Goal: Complete application form

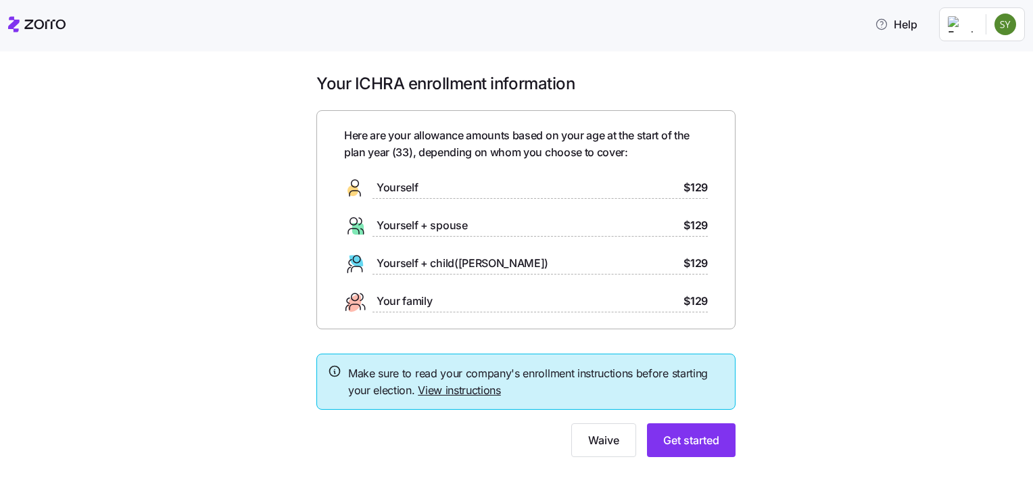
click at [522, 258] on div "Yourself + child([PERSON_NAME]) $129" at bounding box center [526, 264] width 364 height 22
click at [694, 444] on span "Get started" at bounding box center [691, 440] width 56 height 16
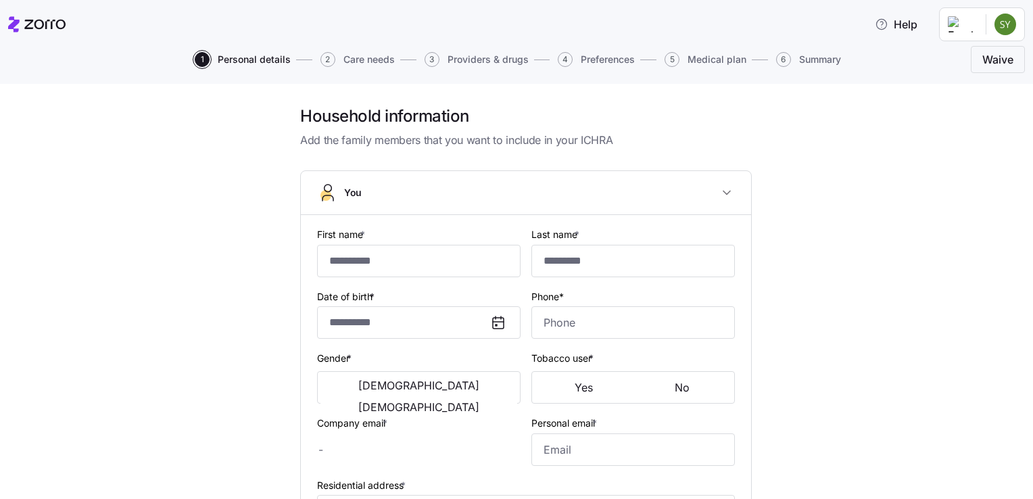
type input "*****"
type input "[PERSON_NAME][EMAIL_ADDRESS][DOMAIN_NAME]"
type input "**********"
checkbox input "true"
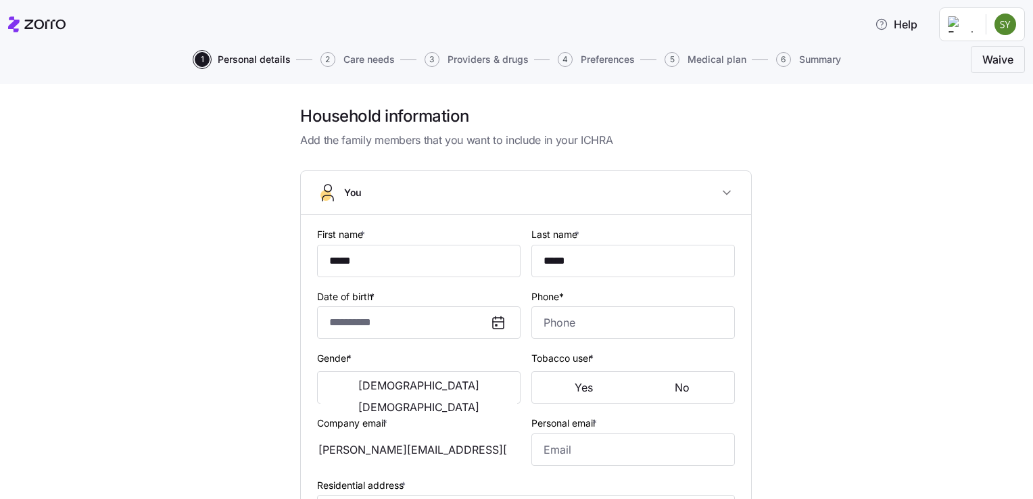
type input "**********"
type input "[PHONE_NUMBER]"
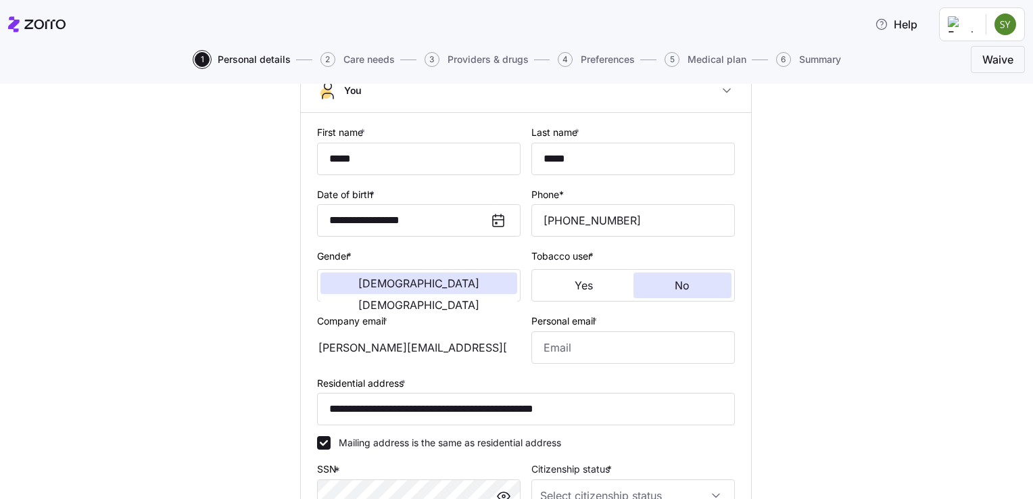
scroll to position [102, 0]
click at [561, 352] on input "Personal email *" at bounding box center [633, 347] width 204 height 32
type input "[EMAIL_ADDRESS][DOMAIN_NAME]"
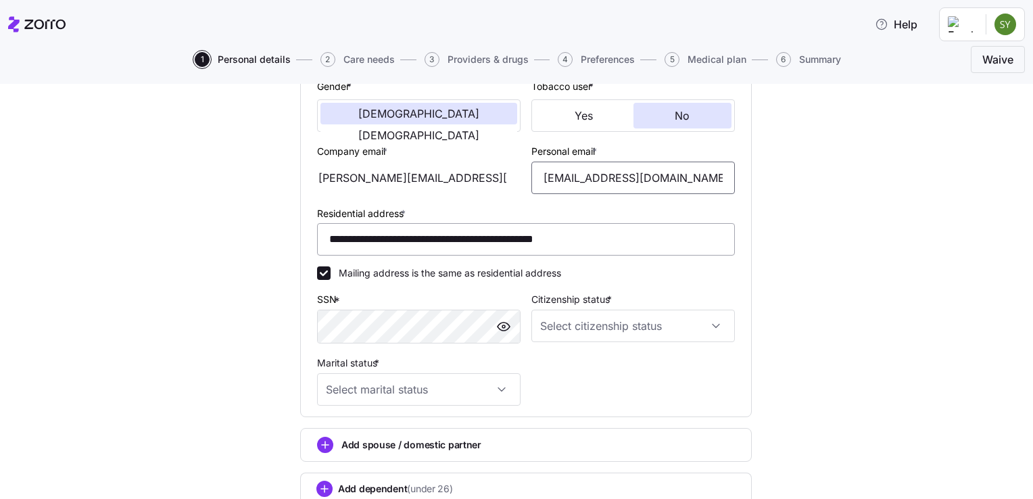
scroll to position [270, 0]
click at [499, 394] on input "Marital status *" at bounding box center [419, 391] width 204 height 32
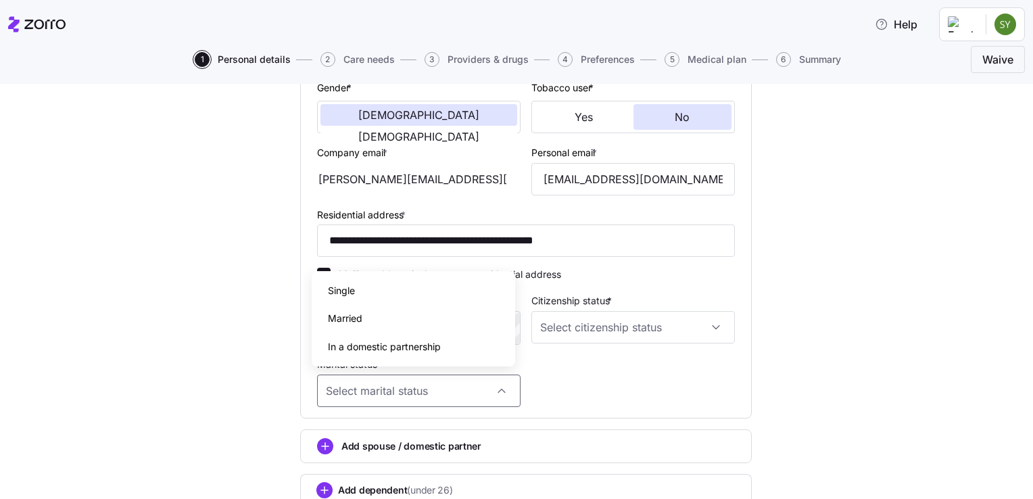
click at [392, 323] on div "Married" at bounding box center [413, 318] width 193 height 28
type input "Married"
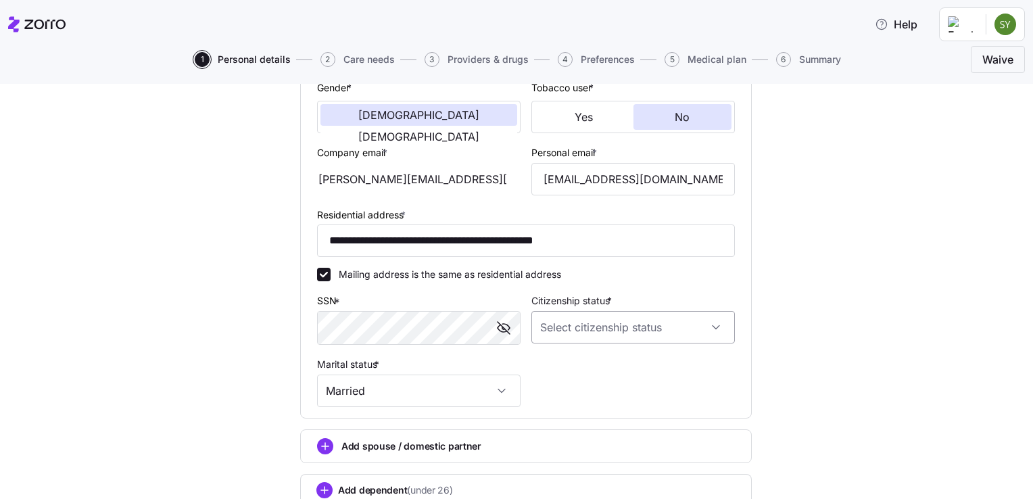
click at [606, 339] on input "Citizenship status *" at bounding box center [633, 327] width 204 height 32
click at [576, 364] on span "[DEMOGRAPHIC_DATA] citizen" at bounding box center [610, 366] width 137 height 15
type input "[DEMOGRAPHIC_DATA] citizen"
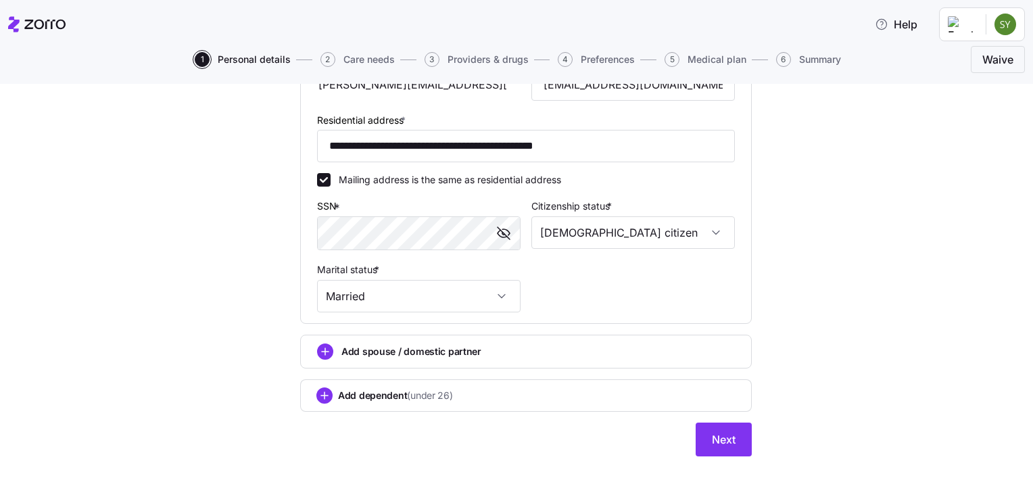
scroll to position [365, 0]
click at [325, 390] on circle "add icon" at bounding box center [324, 395] width 15 height 15
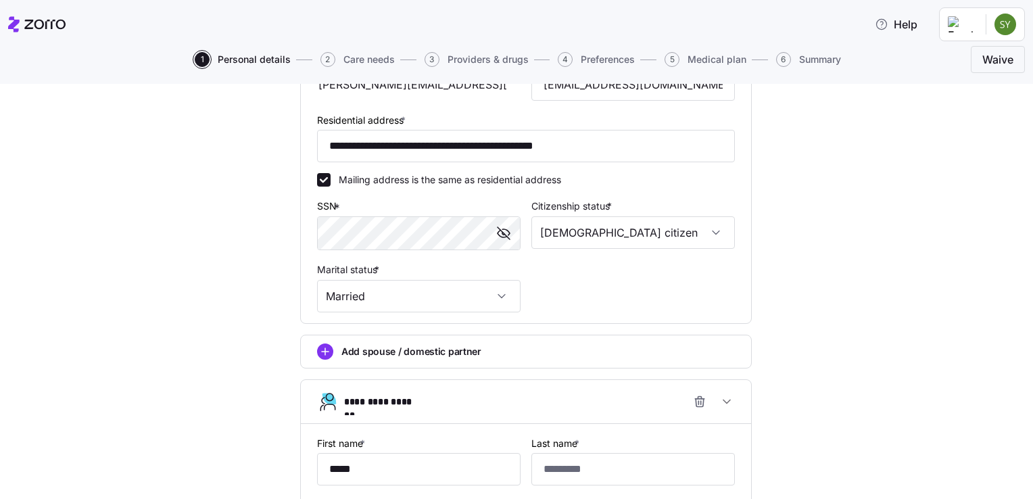
type input "*****"
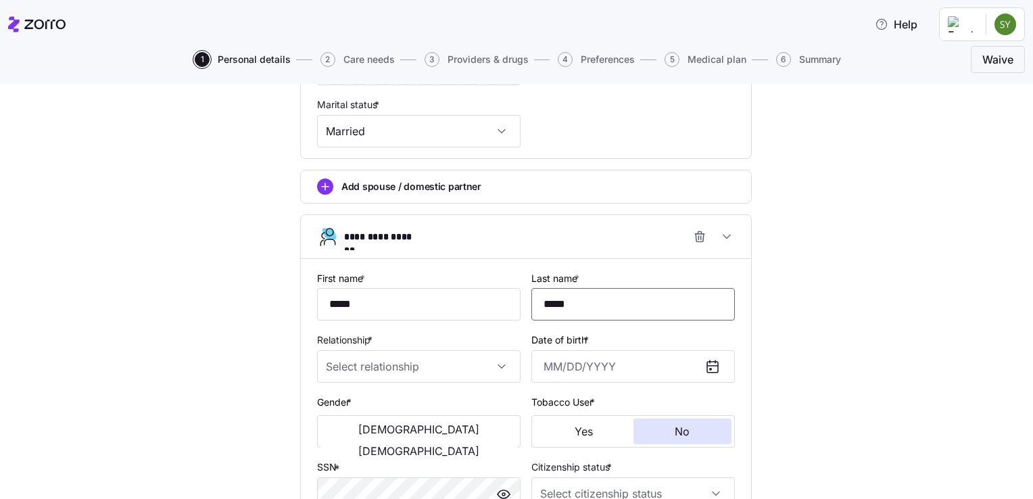
scroll to position [530, 0]
type input "*****"
click at [356, 361] on input "Relationship *" at bounding box center [419, 366] width 204 height 32
click at [383, 410] on div "Child" at bounding box center [413, 404] width 193 height 28
type input "Child"
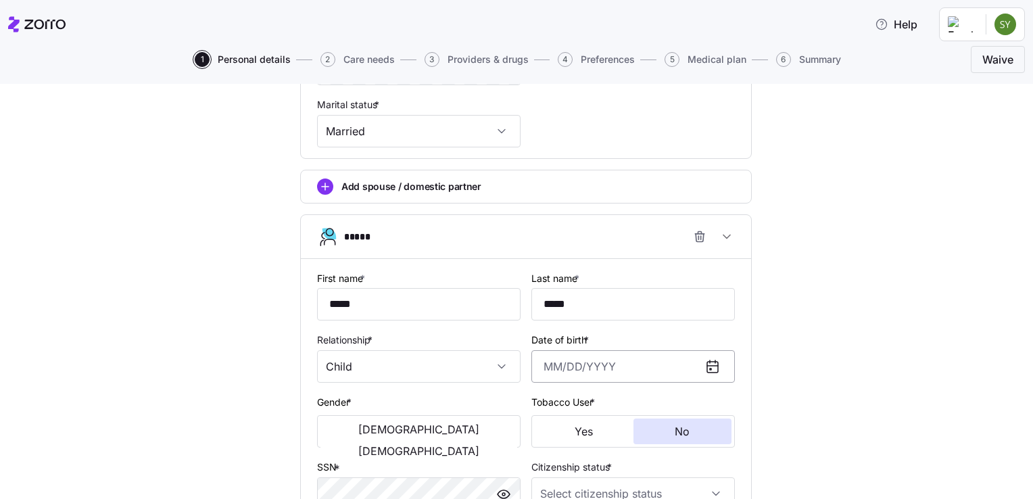
click at [579, 361] on input "Date of birth *" at bounding box center [633, 366] width 204 height 32
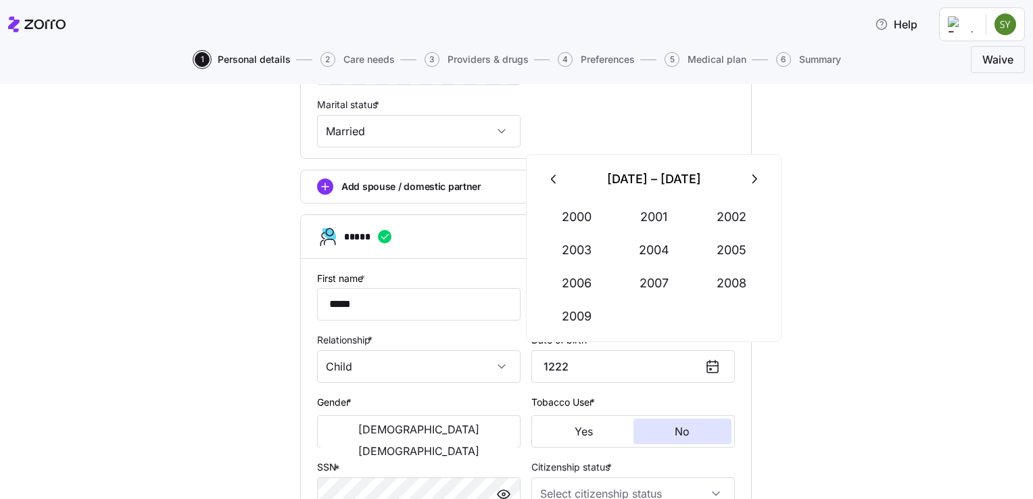
click at [749, 178] on icon "button" at bounding box center [753, 179] width 15 height 15
click at [731, 242] on button "2015" at bounding box center [731, 250] width 77 height 32
click at [733, 317] on button "Dec" at bounding box center [731, 316] width 77 height 32
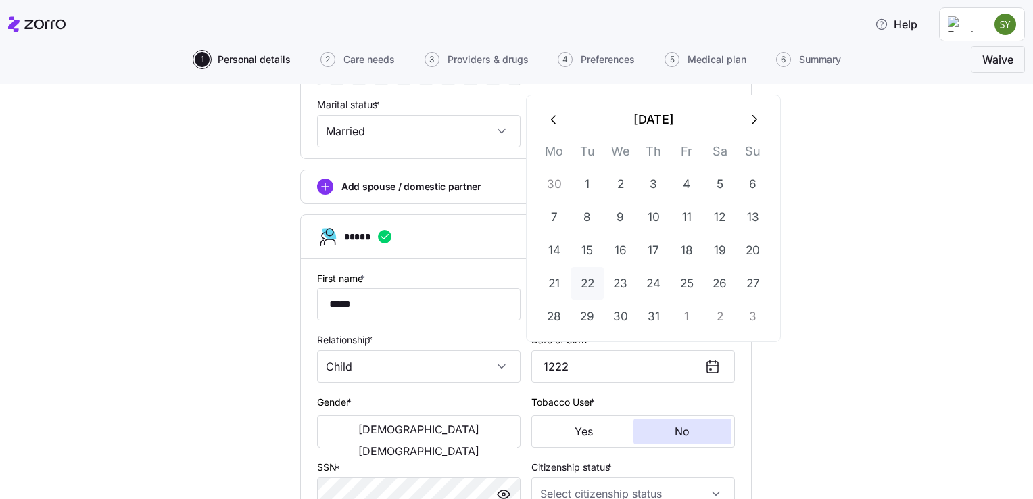
click at [591, 281] on button "22" at bounding box center [587, 283] width 32 height 32
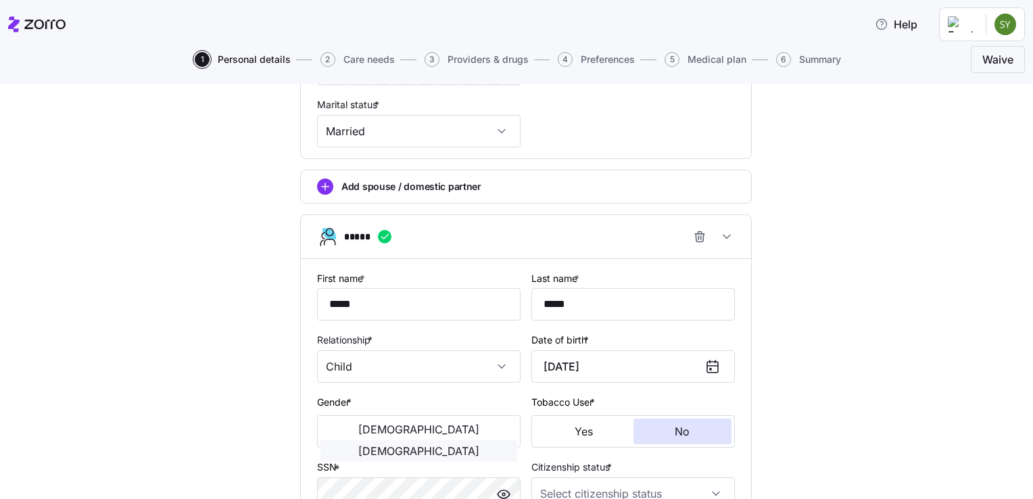
type input "[DATE]"
click at [466, 446] on span "[DEMOGRAPHIC_DATA]" at bounding box center [418, 451] width 121 height 11
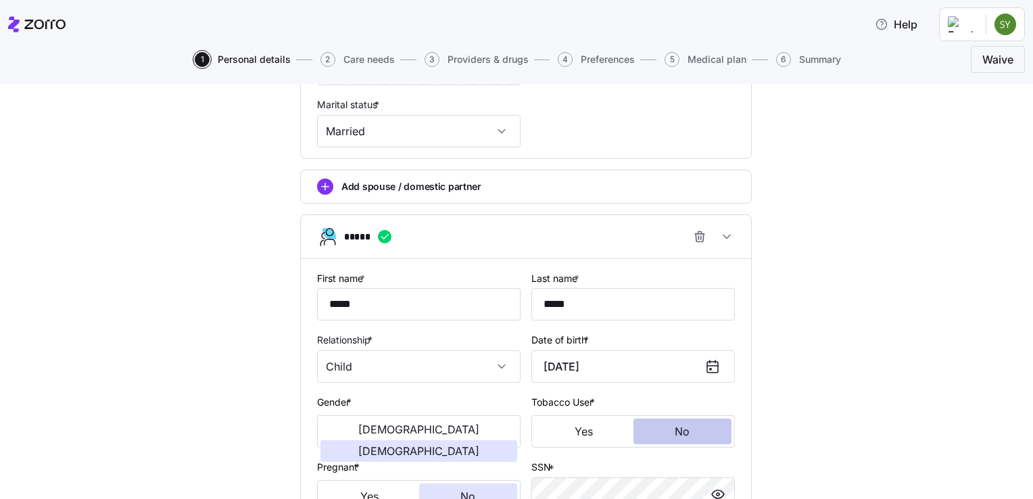
click at [694, 427] on button "No" at bounding box center [683, 432] width 99 height 26
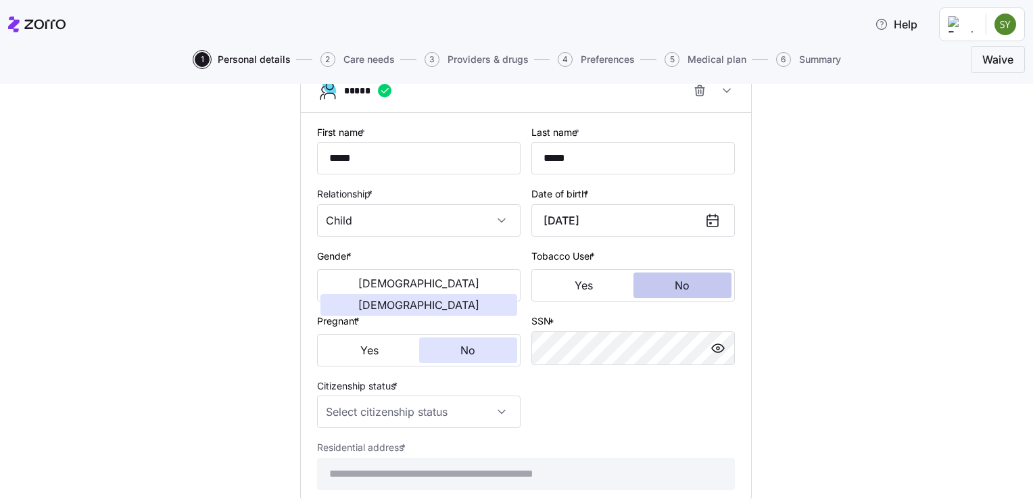
scroll to position [676, 0]
click at [450, 349] on button "No" at bounding box center [468, 350] width 99 height 26
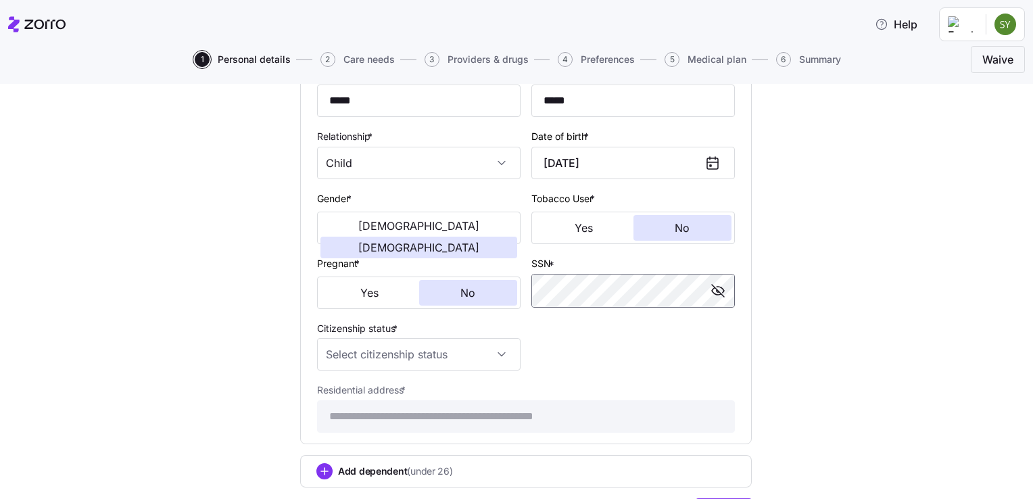
scroll to position [736, 0]
click at [494, 348] on input "Citizenship status *" at bounding box center [419, 352] width 204 height 32
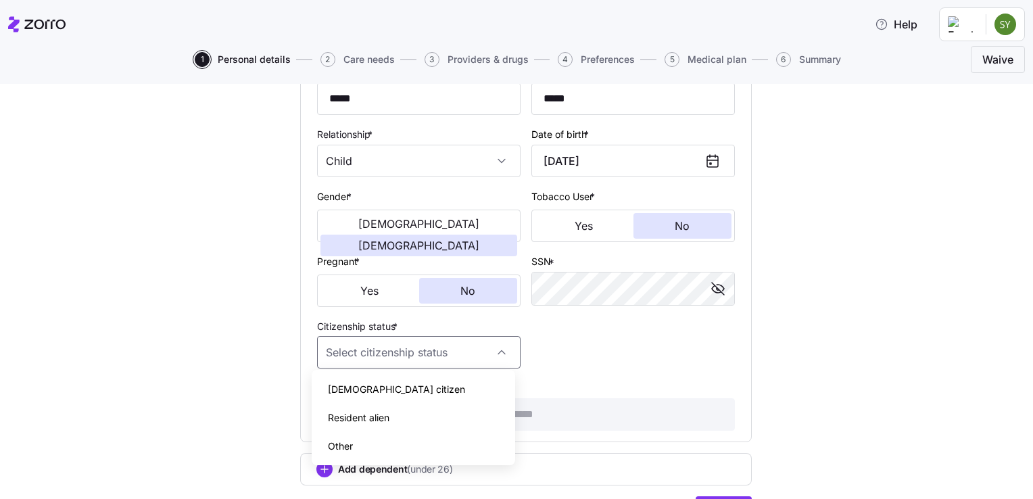
click at [433, 395] on div "[DEMOGRAPHIC_DATA] citizen" at bounding box center [413, 389] width 193 height 28
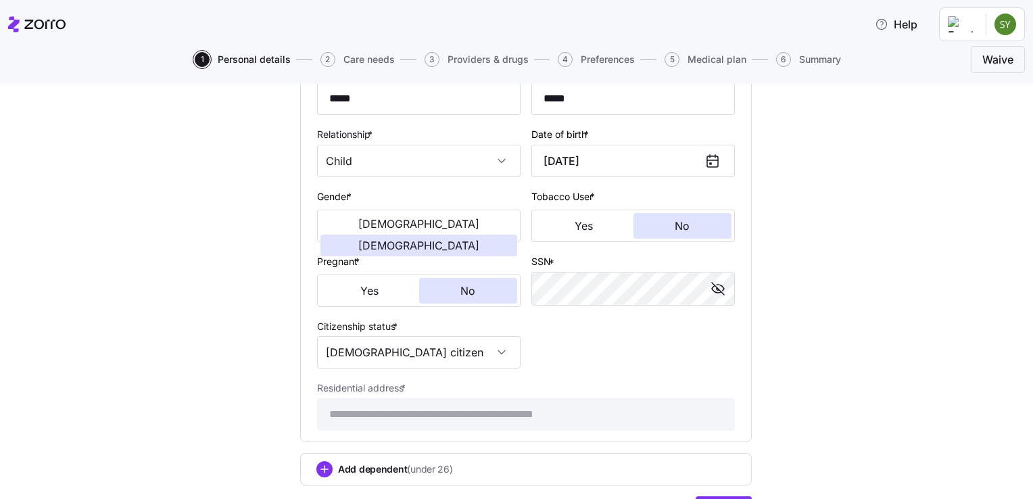
type input "[DEMOGRAPHIC_DATA] citizen"
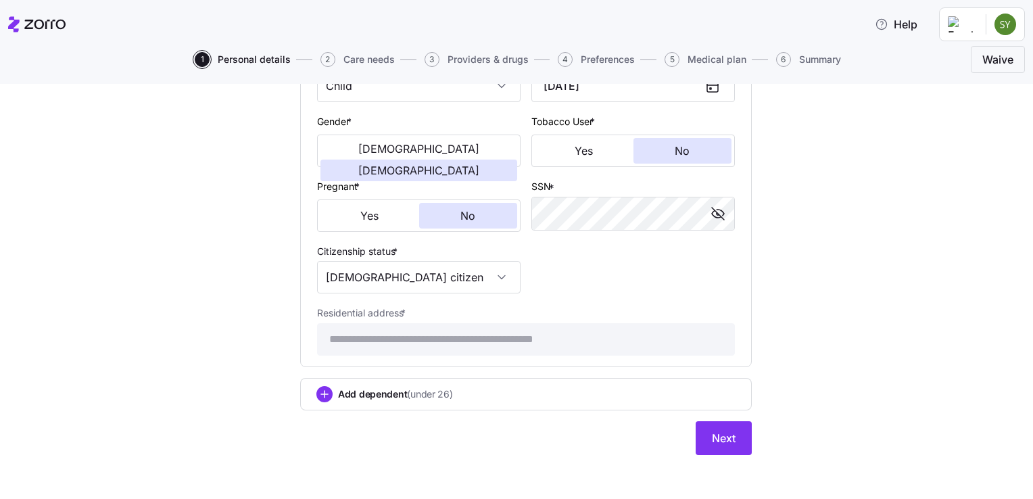
scroll to position [810, 0]
click at [370, 390] on span "Add dependent (under 26)" at bounding box center [395, 395] width 115 height 14
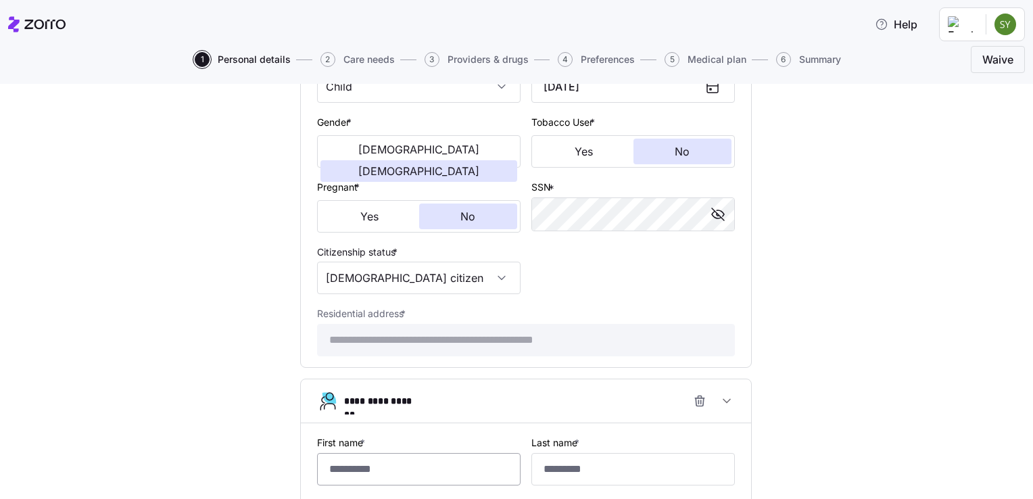
click at [379, 462] on input "First name *" at bounding box center [419, 469] width 204 height 32
type input "***"
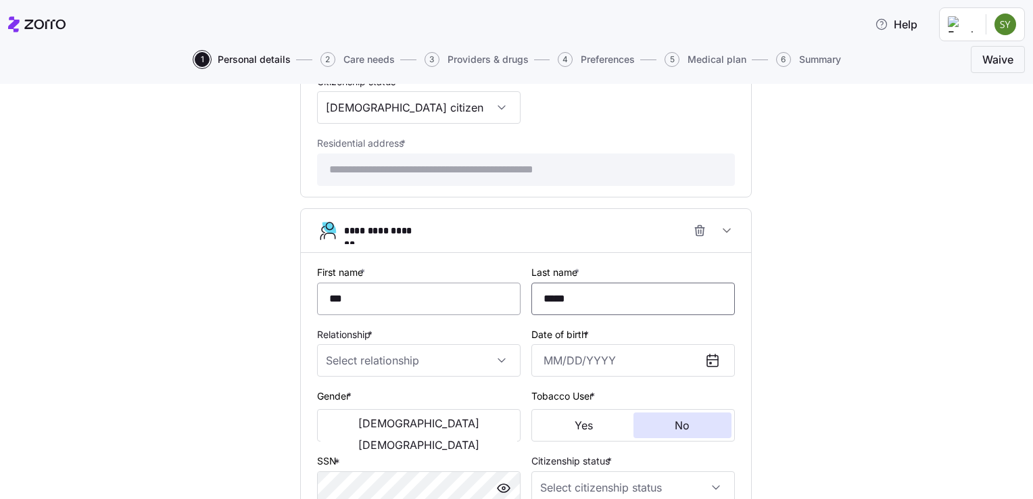
scroll to position [986, 0]
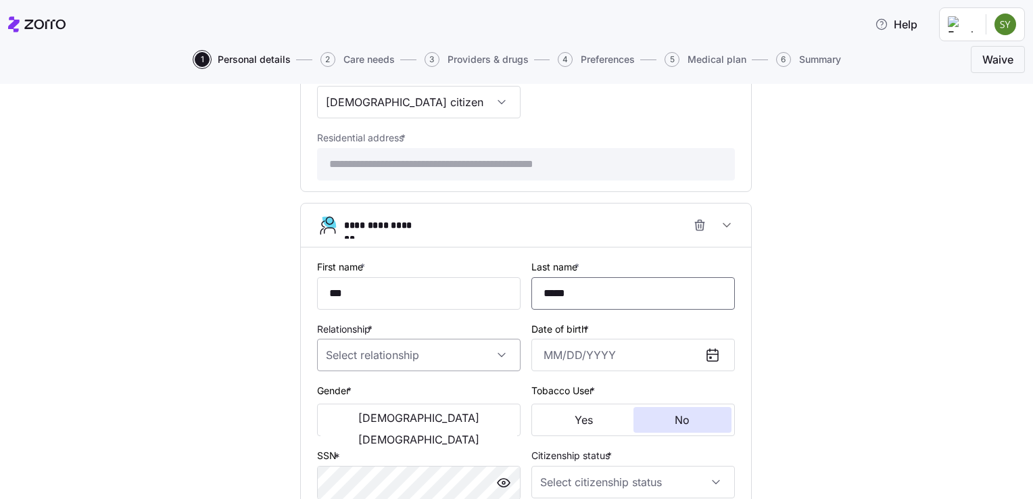
type input "*****"
click at [337, 349] on input "Relationship *" at bounding box center [419, 355] width 204 height 32
click at [353, 394] on div "Child" at bounding box center [413, 391] width 193 height 28
type input "Child"
click at [559, 348] on input "Date of birth *" at bounding box center [633, 355] width 204 height 32
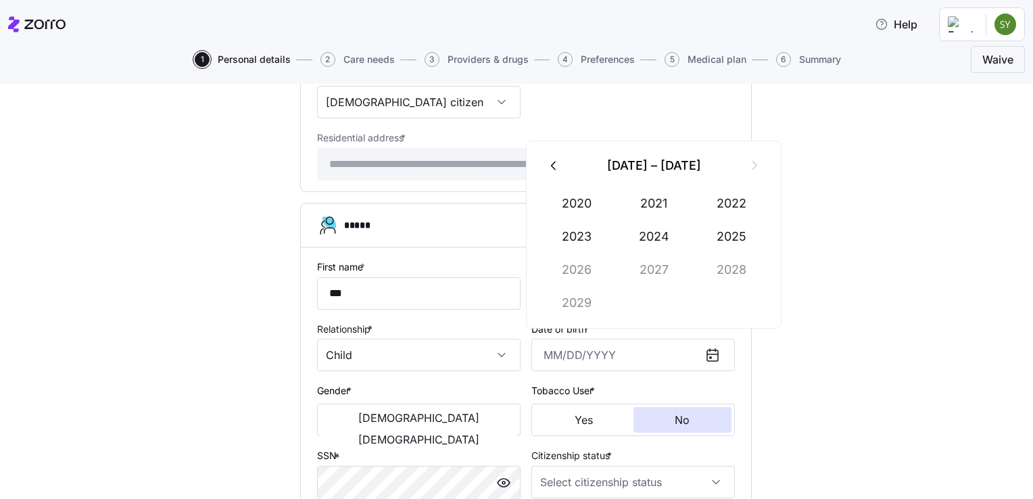
click at [552, 164] on icon "button" at bounding box center [553, 165] width 5 height 9
click at [575, 201] on button "2010" at bounding box center [576, 203] width 77 height 32
click at [731, 237] on button "Jun" at bounding box center [731, 236] width 77 height 32
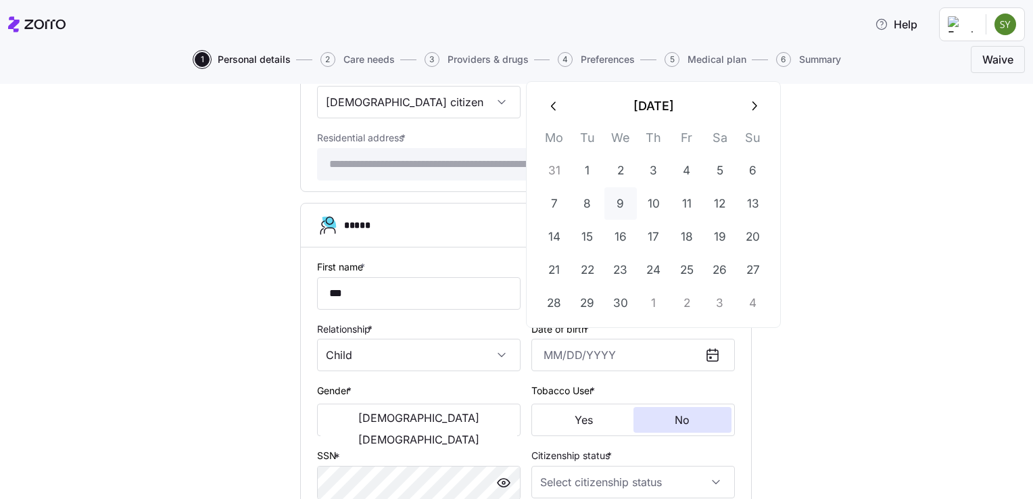
click at [621, 206] on button "9" at bounding box center [620, 203] width 32 height 32
type input "[DATE]"
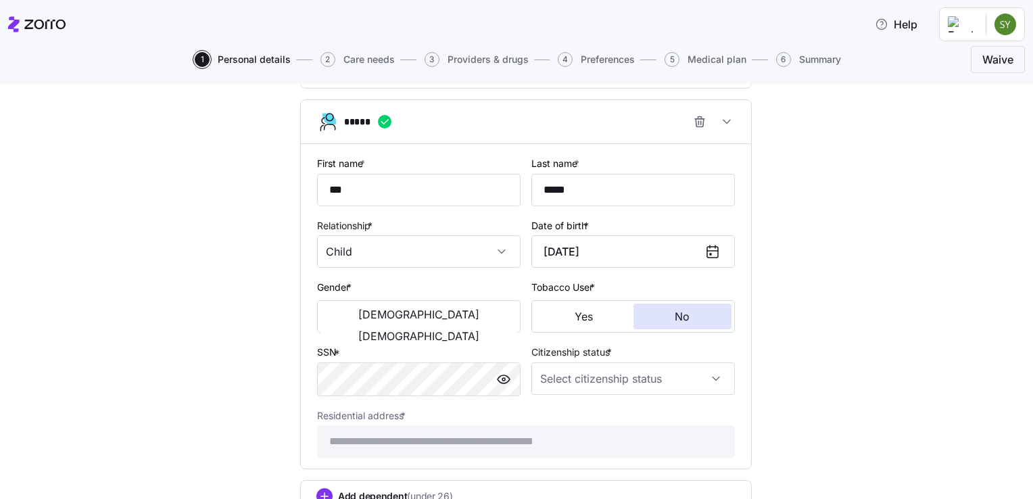
scroll to position [1101, 0]
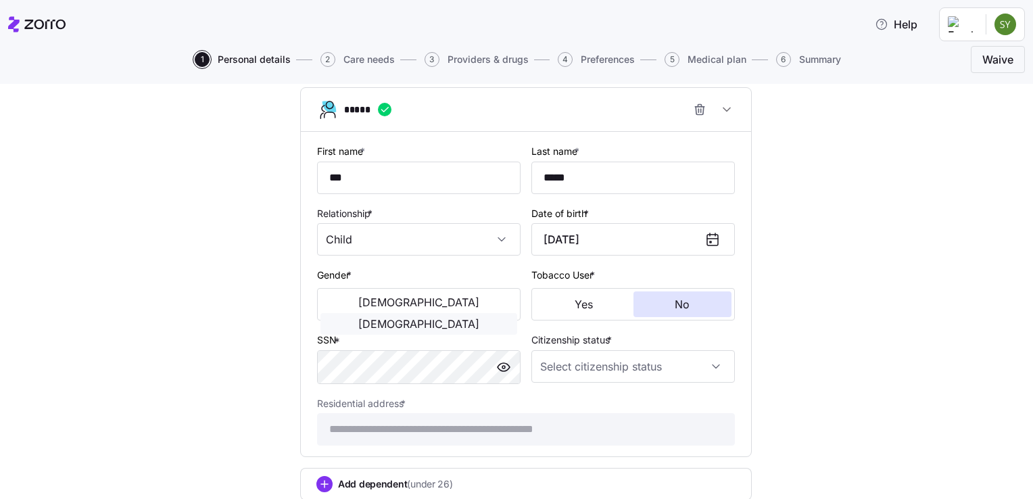
click at [468, 318] on span "[DEMOGRAPHIC_DATA]" at bounding box center [418, 323] width 121 height 11
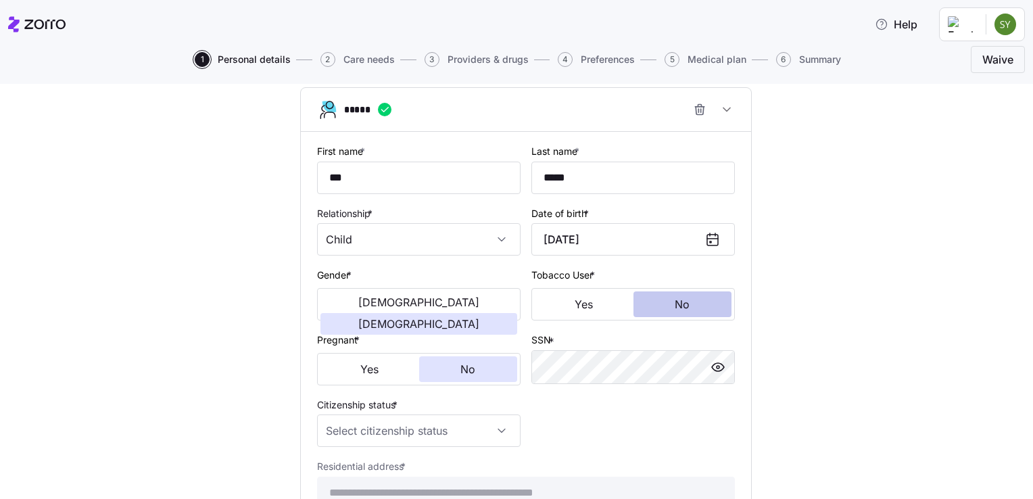
click at [663, 306] on button "No" at bounding box center [683, 304] width 99 height 26
click at [475, 364] on button "No" at bounding box center [468, 369] width 99 height 26
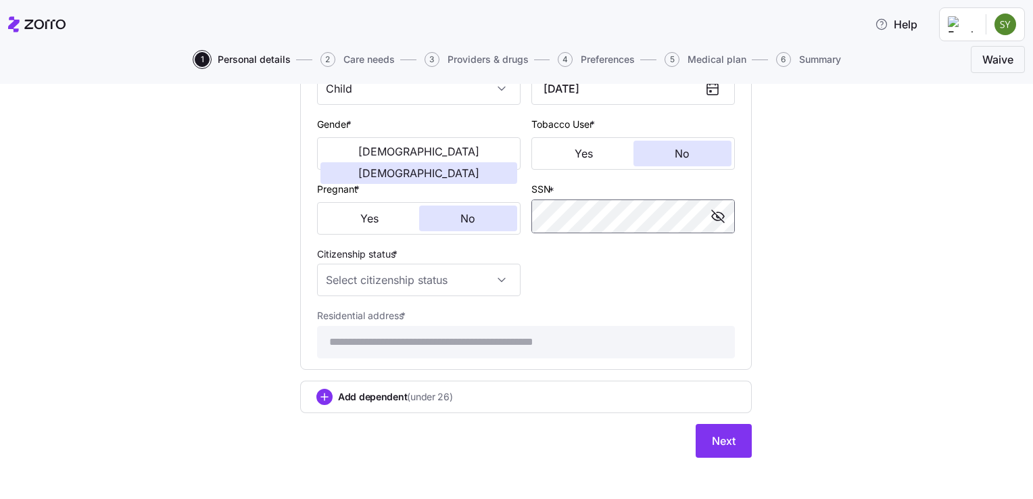
scroll to position [1252, 0]
click at [383, 279] on input "Citizenship status *" at bounding box center [419, 280] width 204 height 32
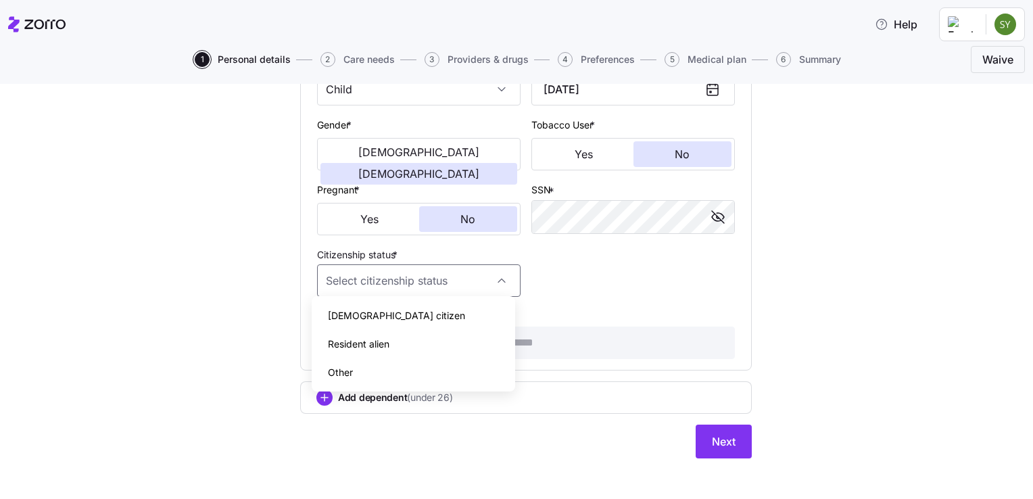
click at [379, 320] on div "[DEMOGRAPHIC_DATA] citizen" at bounding box center [413, 316] width 193 height 28
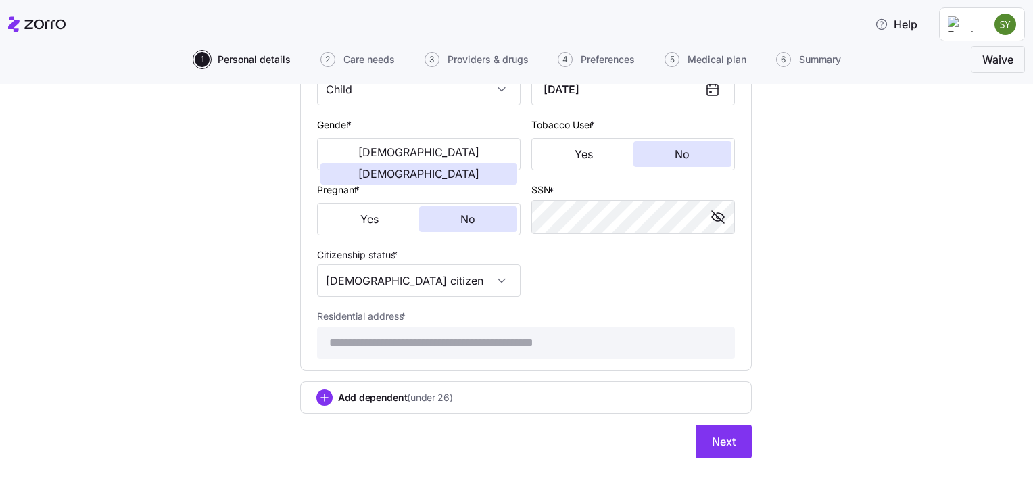
type input "[DEMOGRAPHIC_DATA] citizen"
click at [730, 436] on button "Next" at bounding box center [724, 442] width 56 height 34
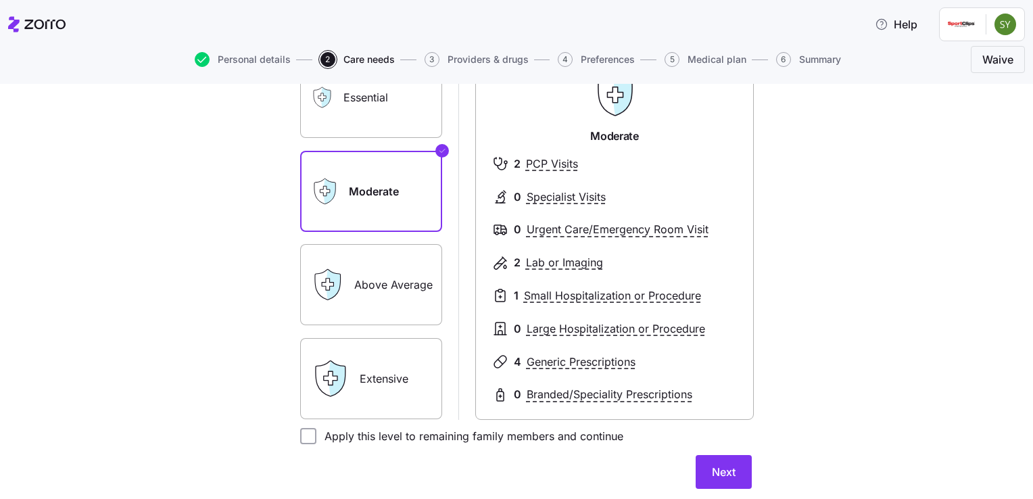
scroll to position [151, 0]
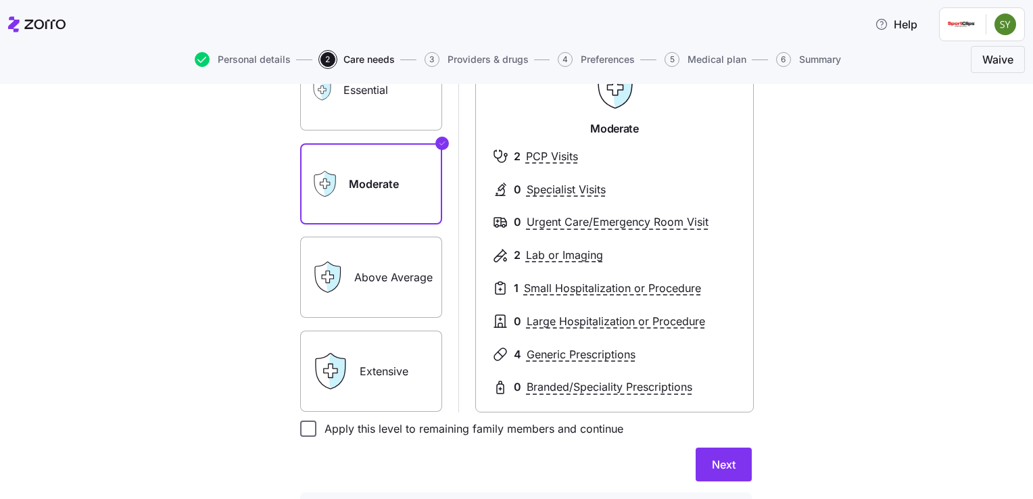
click at [304, 431] on input "Apply this level to remaining family members and continue" at bounding box center [308, 429] width 16 height 16
checkbox input "true"
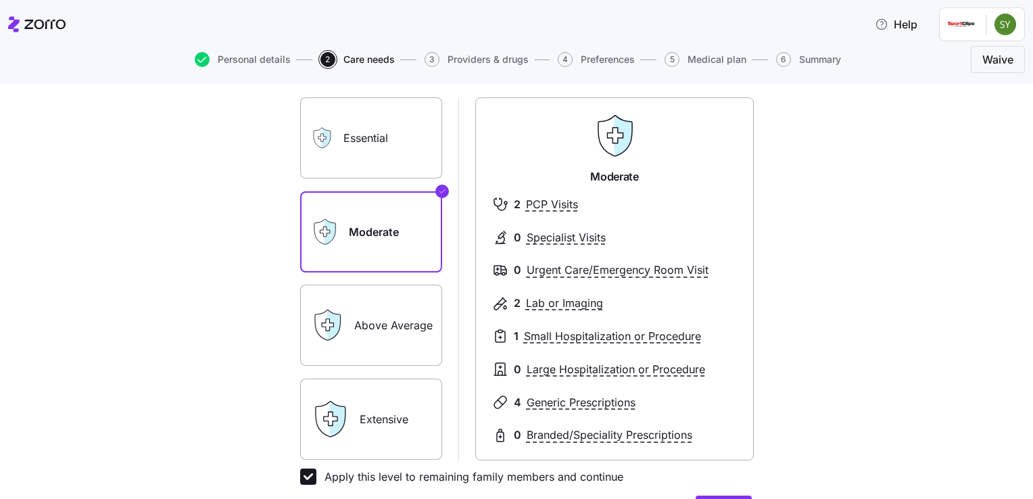
scroll to position [102, 0]
click at [371, 320] on label "Above Average" at bounding box center [371, 325] width 142 height 81
click at [0, 0] on input "Above Average" at bounding box center [0, 0] width 0 height 0
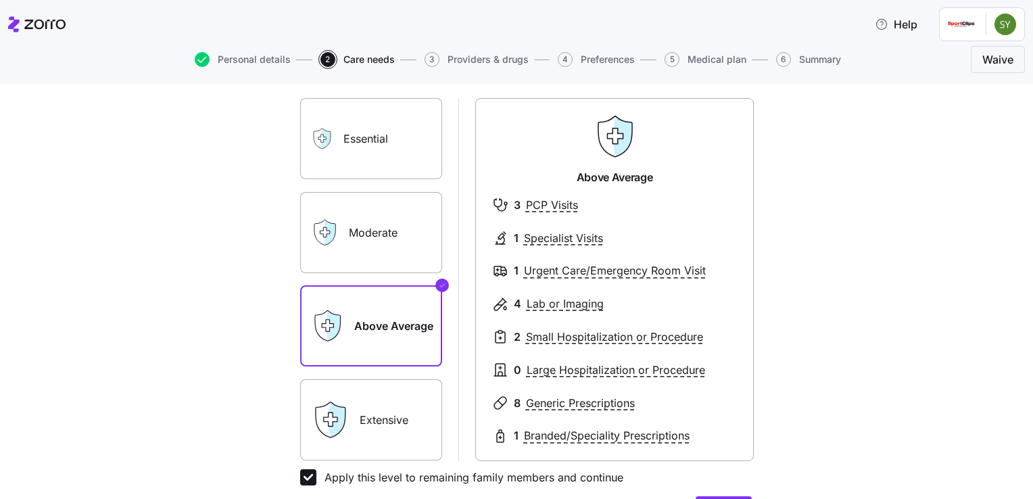
click at [344, 245] on label "Moderate" at bounding box center [371, 232] width 142 height 81
click at [0, 0] on input "Moderate" at bounding box center [0, 0] width 0 height 0
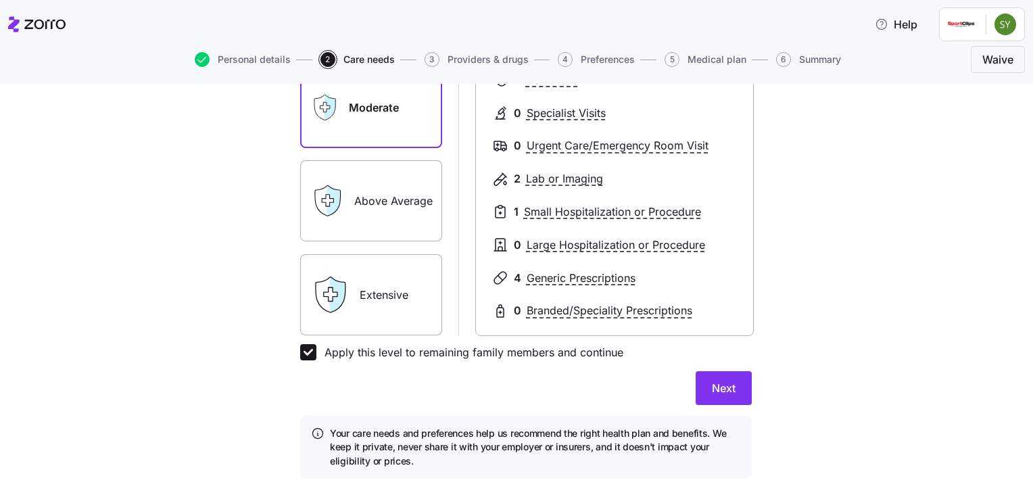
scroll to position [227, 0]
click at [732, 388] on button "Next" at bounding box center [724, 388] width 56 height 34
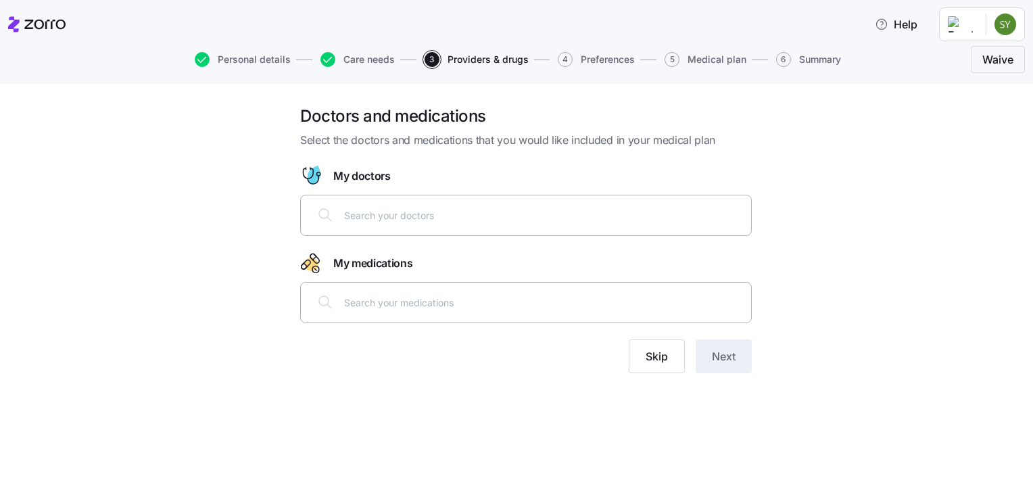
click at [444, 217] on input "text" at bounding box center [543, 215] width 399 height 15
click at [655, 354] on span "Skip" at bounding box center [657, 356] width 22 height 16
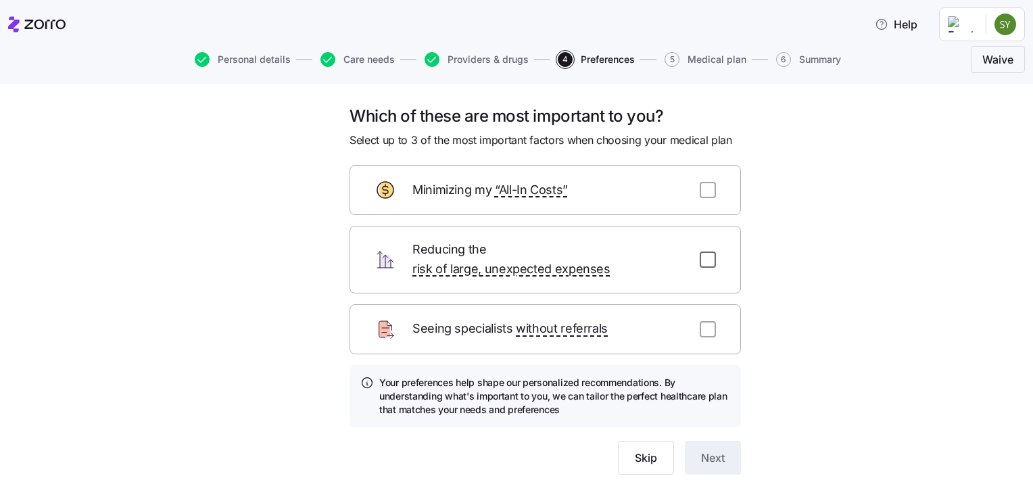
click at [704, 252] on input "checkbox" at bounding box center [708, 260] width 16 height 16
checkbox input "true"
click at [706, 189] on input "checkbox" at bounding box center [708, 190] width 16 height 16
checkbox input "true"
click at [703, 321] on input "checkbox" at bounding box center [708, 329] width 16 height 16
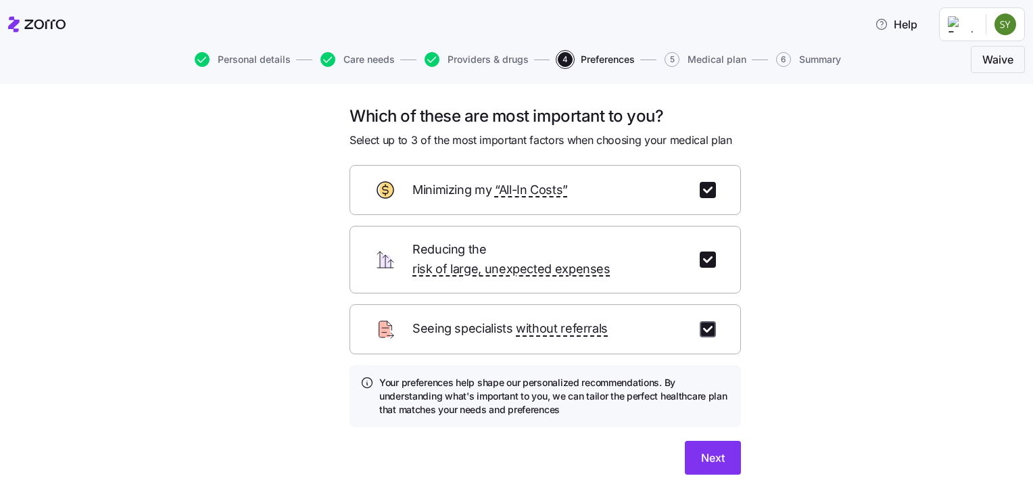
checkbox input "true"
click at [705, 450] on button "Next" at bounding box center [713, 458] width 56 height 34
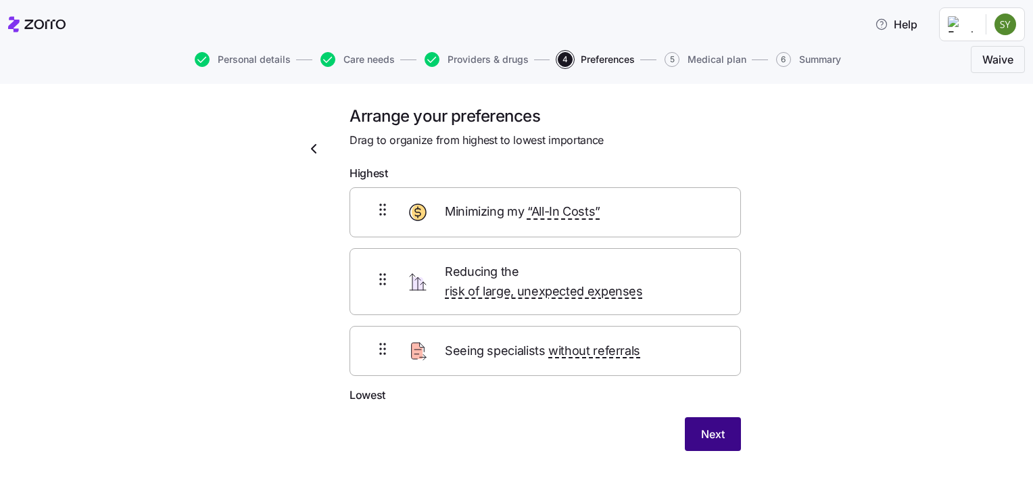
click at [703, 426] on span "Next" at bounding box center [713, 434] width 24 height 16
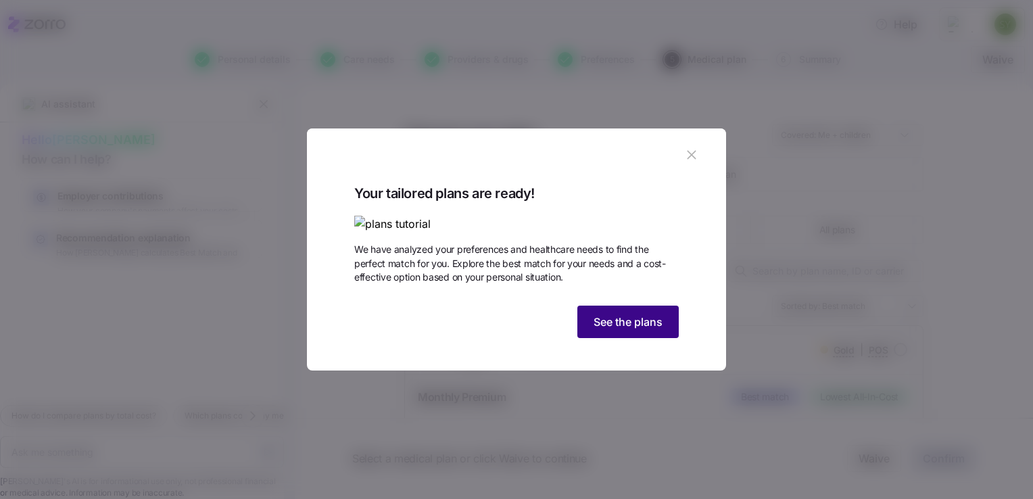
click at [646, 330] on span "See the plans" at bounding box center [628, 322] width 69 height 16
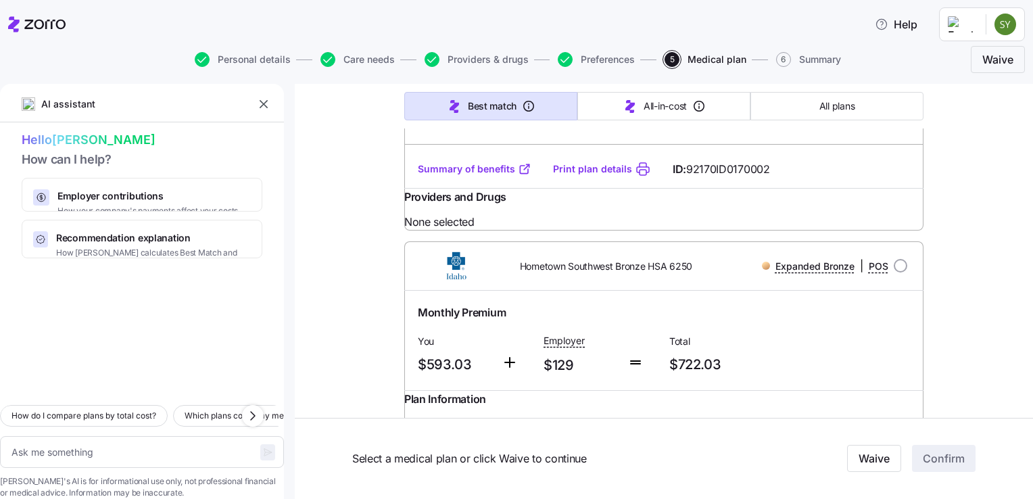
scroll to position [1611, 0]
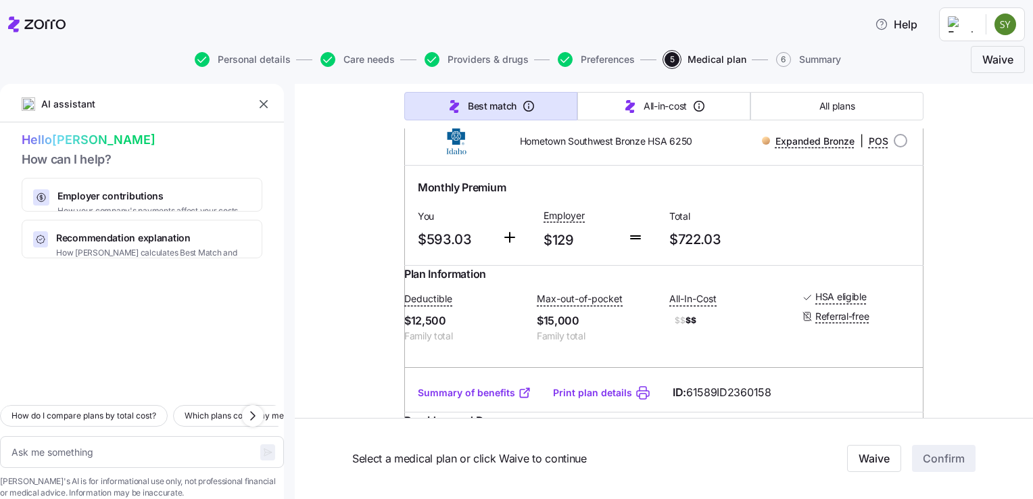
type textarea "x"
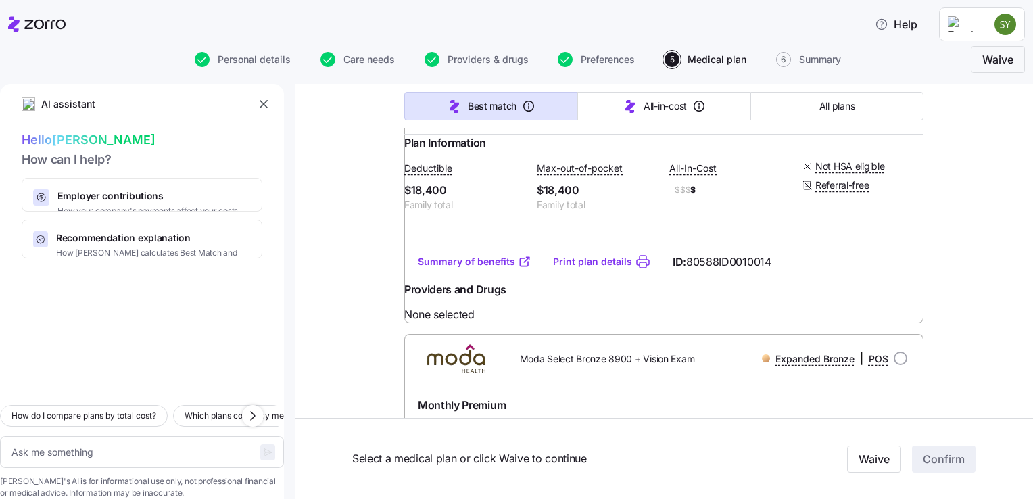
scroll to position [2440, 0]
